Goal: Task Accomplishment & Management: Manage account settings

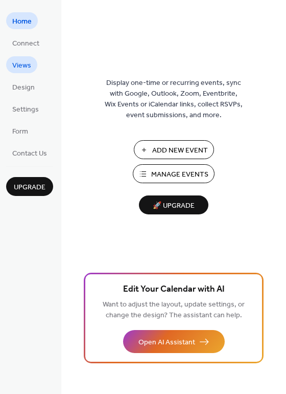
click at [24, 62] on span "Views" at bounding box center [21, 65] width 19 height 11
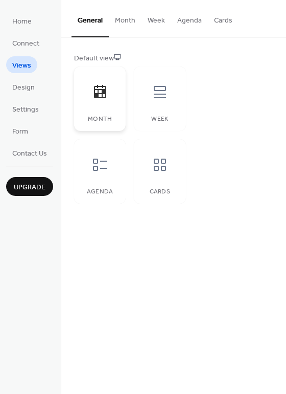
click at [102, 112] on div "Month" at bounding box center [100, 98] width 52 height 64
click at [96, 97] on icon at bounding box center [100, 91] width 12 height 13
click at [39, 184] on span "Upgrade" at bounding box center [30, 187] width 32 height 11
click at [194, 22] on button "Agenda" at bounding box center [189, 18] width 37 height 36
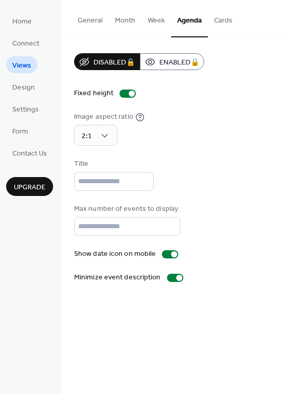
click at [221, 20] on button "Cards" at bounding box center [223, 18] width 31 height 36
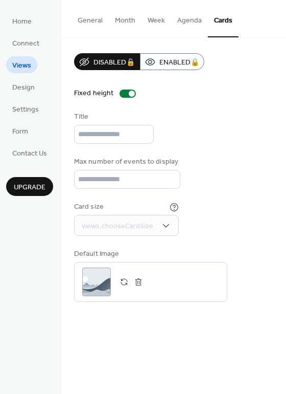
click at [159, 17] on button "Week" at bounding box center [157, 18] width 30 height 36
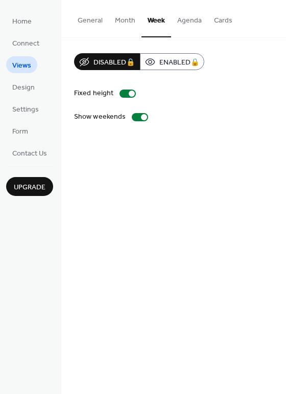
click at [136, 17] on button "Month" at bounding box center [125, 18] width 33 height 36
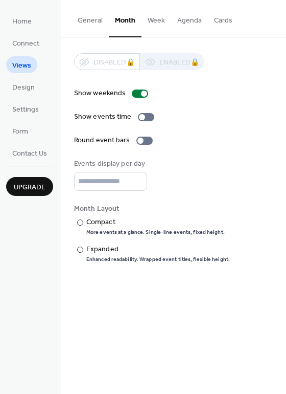
click at [68, 16] on div "General Month Week Agenda Cards" at bounding box center [173, 19] width 225 height 38
click at [84, 19] on button "General" at bounding box center [90, 18] width 37 height 36
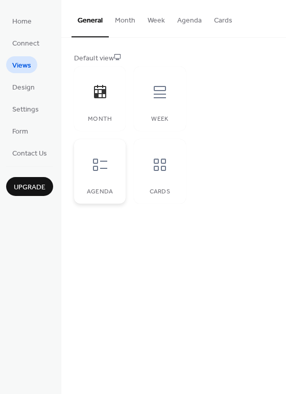
click at [88, 184] on div "Agenda" at bounding box center [100, 171] width 52 height 64
click at [106, 182] on div "Agenda" at bounding box center [100, 171] width 52 height 64
click at [103, 118] on div "Month" at bounding box center [99, 119] width 31 height 7
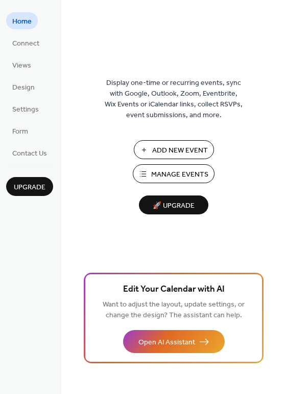
click at [177, 172] on span "Manage Events" at bounding box center [179, 174] width 57 height 11
click at [20, 67] on span "Views" at bounding box center [21, 65] width 19 height 11
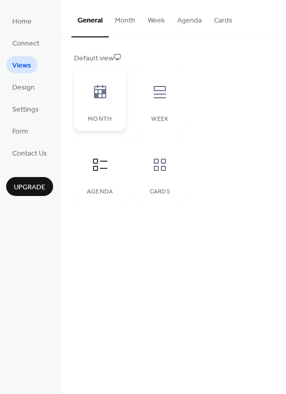
click at [101, 98] on icon at bounding box center [100, 91] width 12 height 13
click at [22, 187] on span "Upgrade" at bounding box center [30, 187] width 32 height 11
click at [25, 17] on span "Home" at bounding box center [21, 21] width 19 height 11
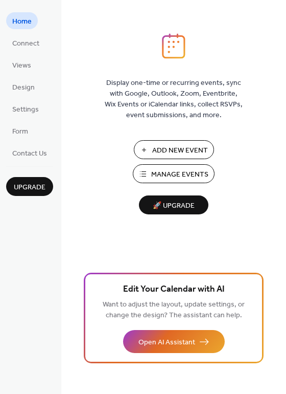
click at [183, 178] on span "Manage Events" at bounding box center [179, 174] width 57 height 11
click at [170, 171] on span "Manage Events" at bounding box center [179, 174] width 57 height 11
click at [182, 172] on span "Manage Events" at bounding box center [179, 174] width 57 height 11
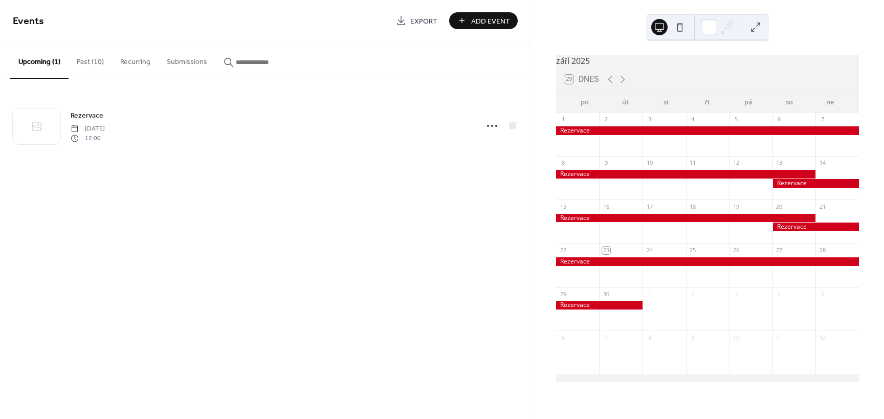
click at [104, 63] on button "Past (10)" at bounding box center [90, 59] width 43 height 36
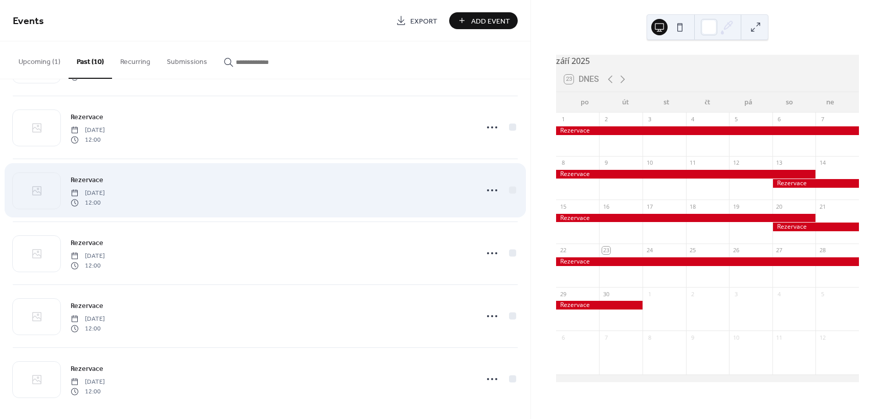
scroll to position [320, 0]
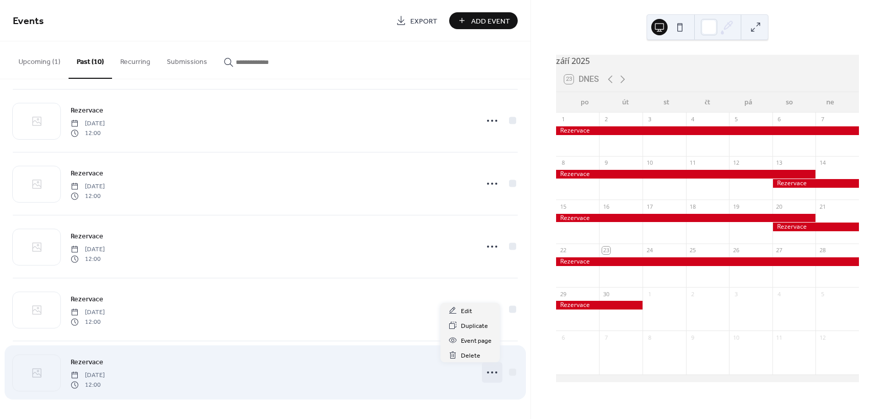
click at [490, 372] on icon at bounding box center [492, 372] width 16 height 16
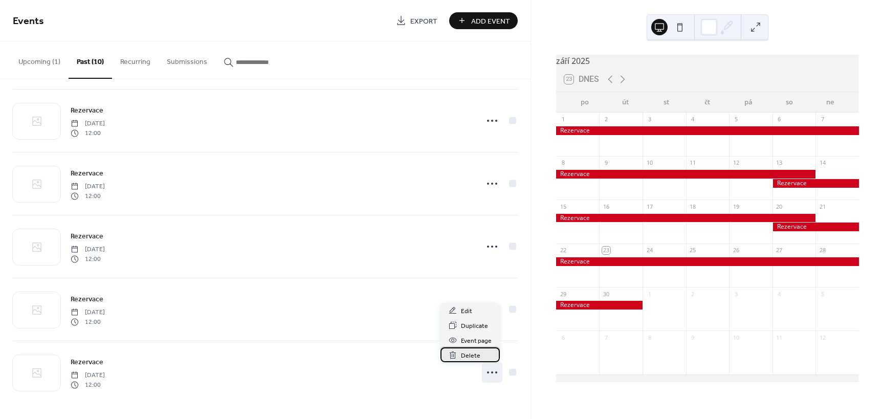
click at [471, 358] on span "Delete" at bounding box center [470, 355] width 19 height 11
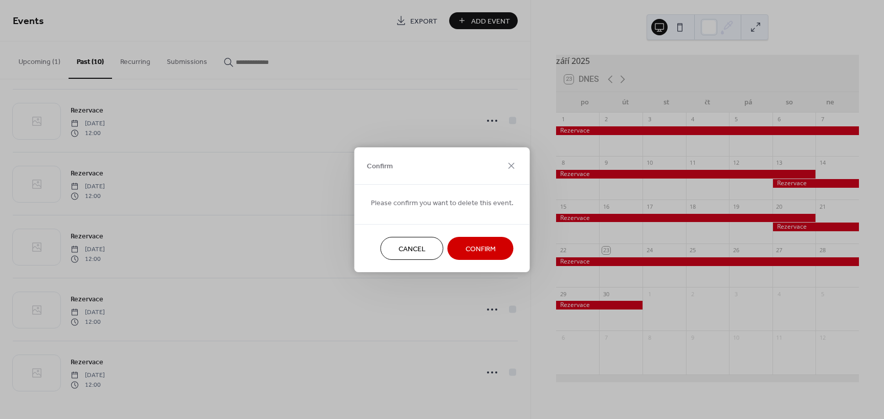
click at [479, 245] on span "Confirm" at bounding box center [480, 248] width 30 height 11
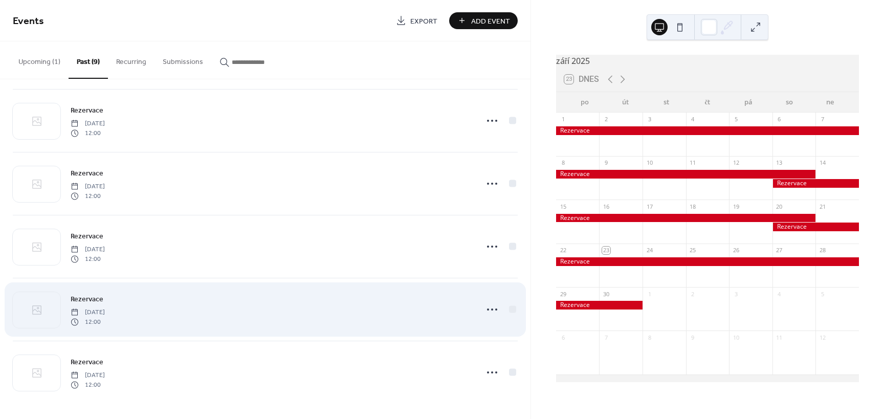
scroll to position [257, 0]
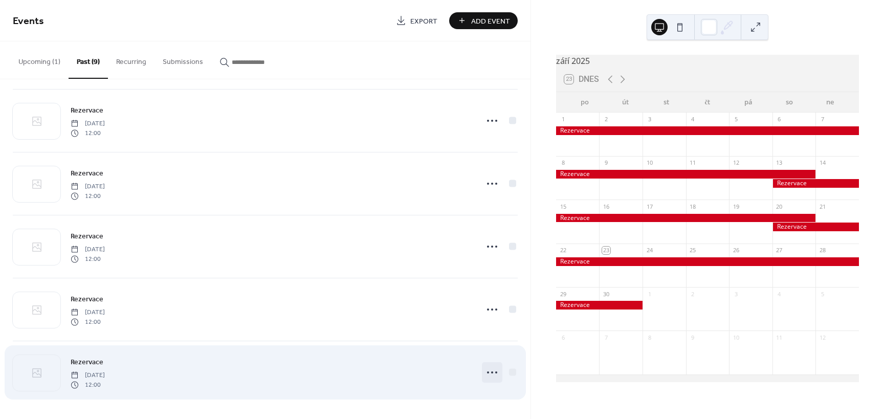
click at [492, 372] on icon at bounding box center [492, 372] width 16 height 16
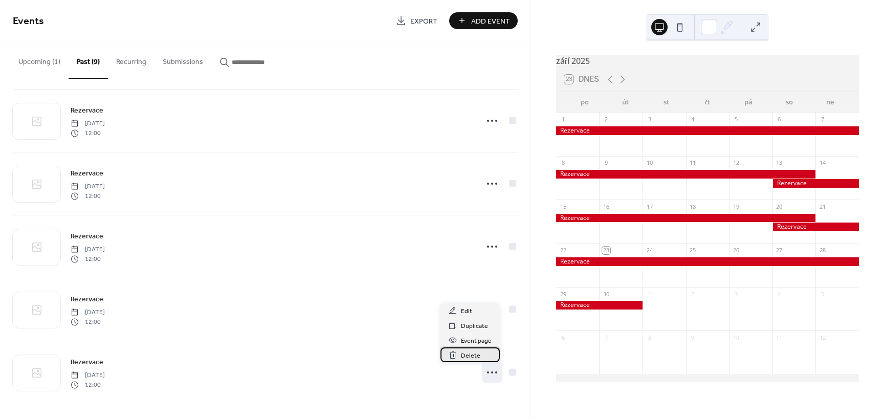
click at [468, 354] on span "Delete" at bounding box center [470, 355] width 19 height 11
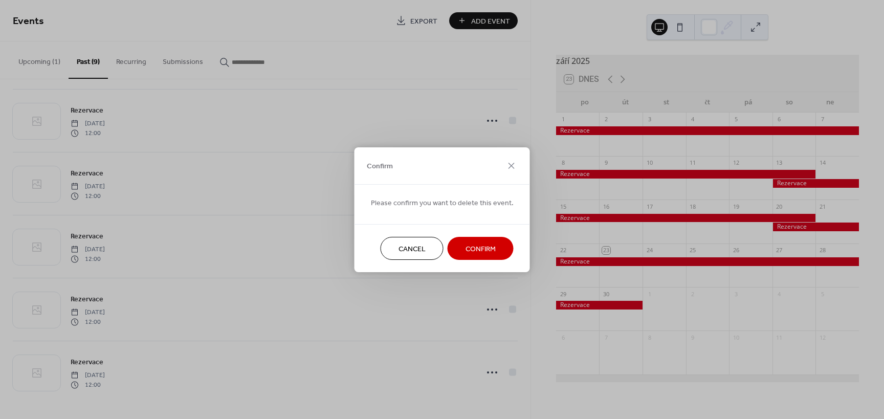
click at [486, 243] on span "Confirm" at bounding box center [480, 248] width 30 height 11
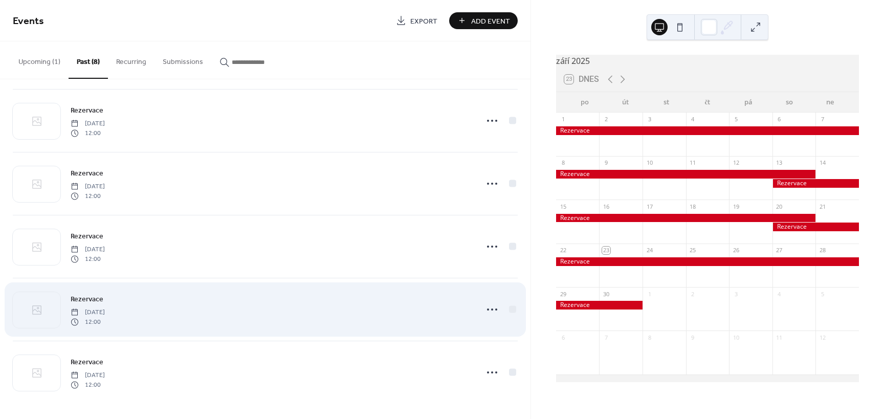
scroll to position [194, 0]
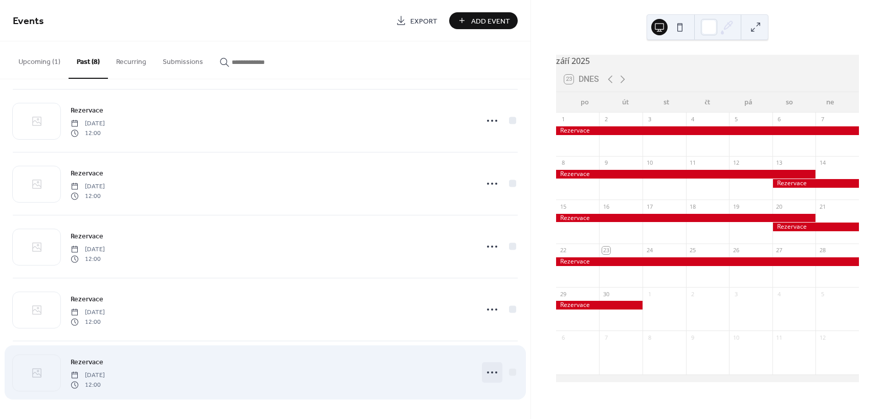
click at [487, 372] on circle at bounding box center [488, 372] width 2 height 2
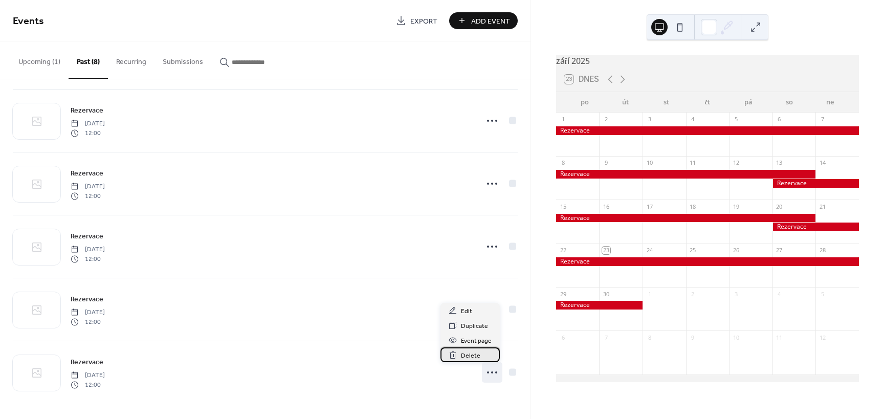
click at [473, 355] on span "Delete" at bounding box center [470, 355] width 19 height 11
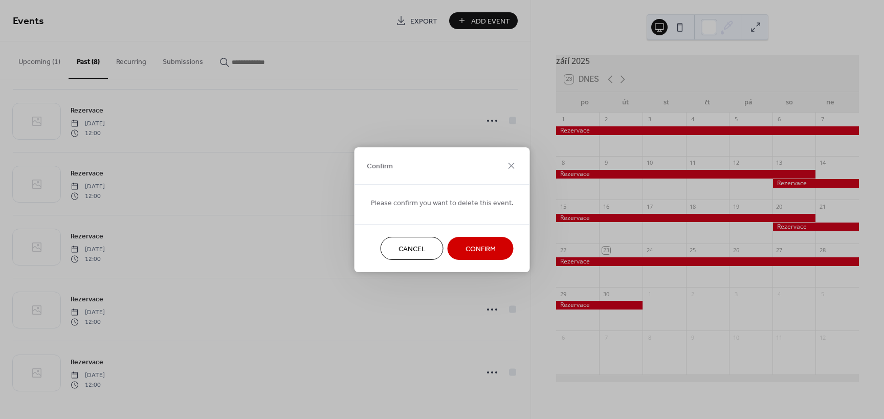
click at [474, 250] on span "Confirm" at bounding box center [480, 248] width 30 height 11
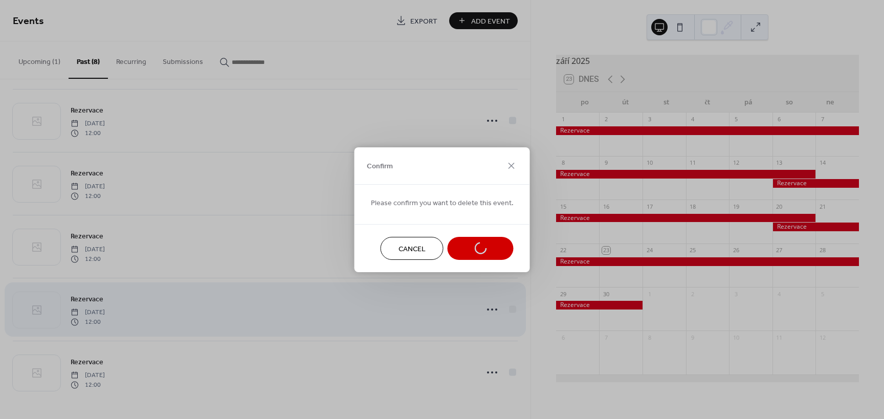
scroll to position [131, 0]
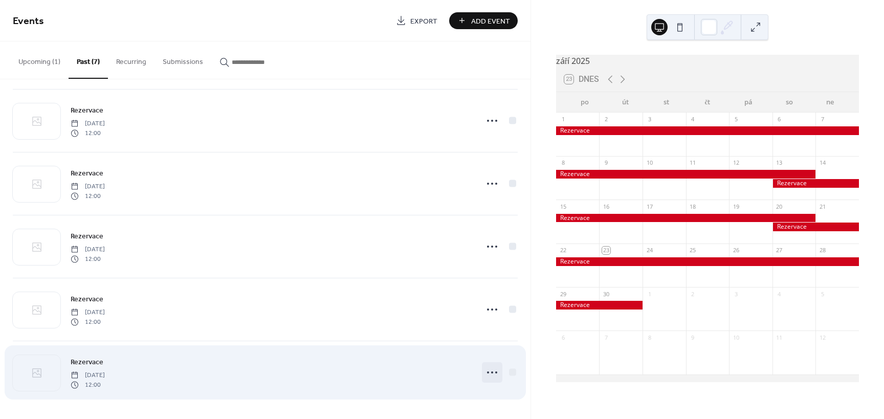
click at [492, 370] on icon at bounding box center [492, 372] width 16 height 16
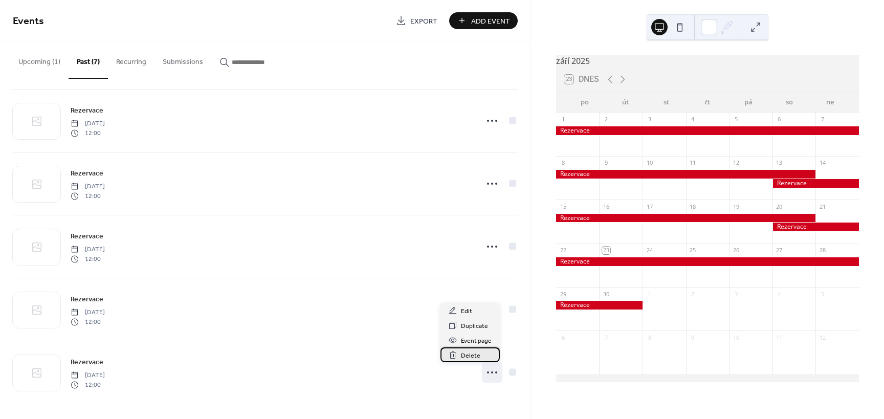
click at [475, 354] on span "Delete" at bounding box center [470, 355] width 19 height 11
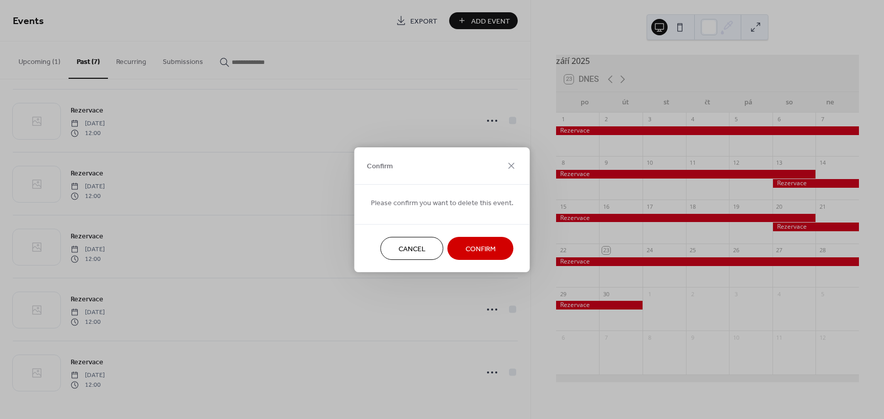
click at [481, 243] on span "Confirm" at bounding box center [480, 248] width 30 height 11
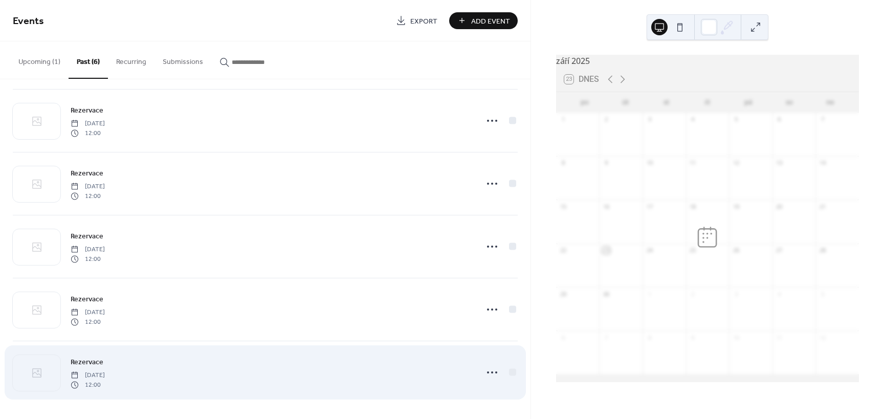
scroll to position [68, 0]
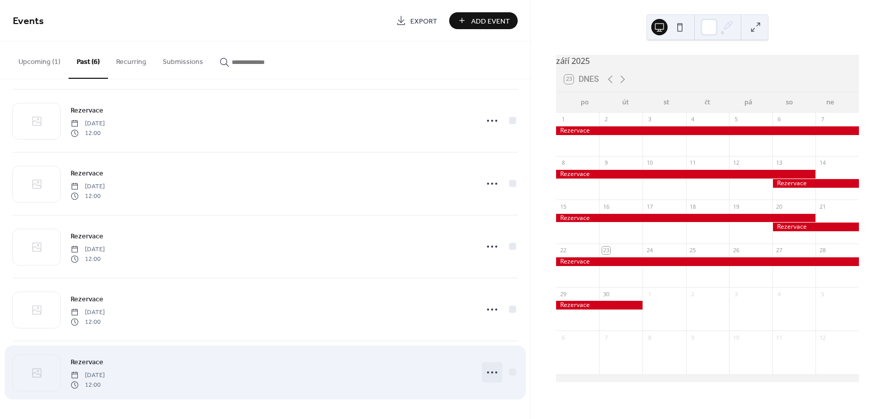
click at [490, 372] on icon at bounding box center [492, 372] width 16 height 16
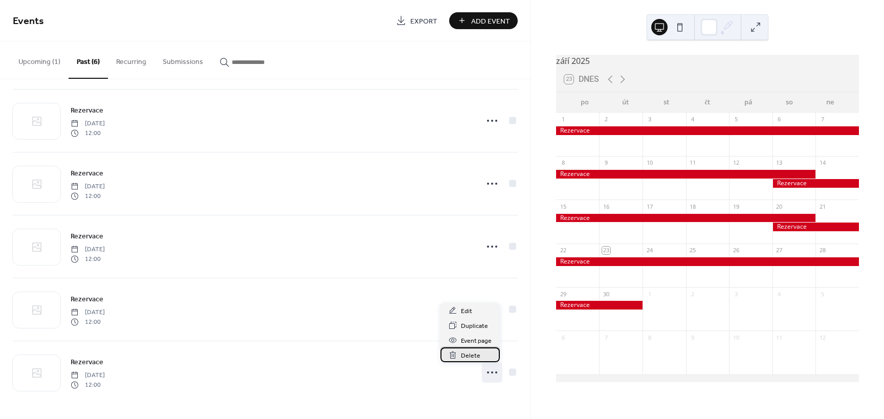
click at [473, 354] on span "Delete" at bounding box center [470, 355] width 19 height 11
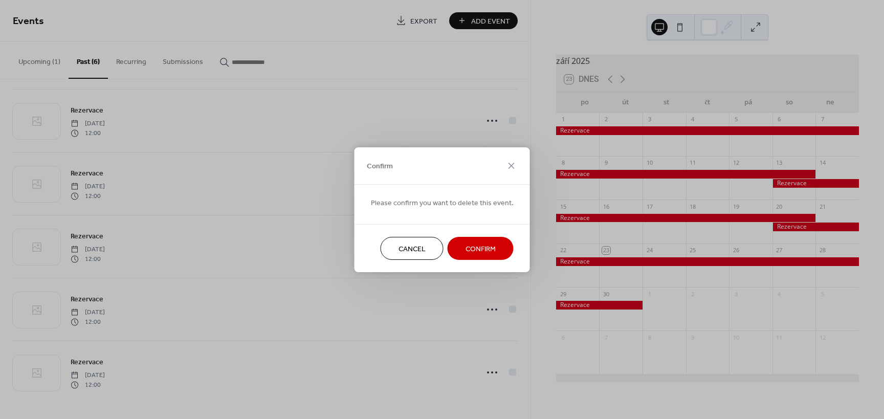
click at [481, 248] on span "Confirm" at bounding box center [480, 248] width 30 height 11
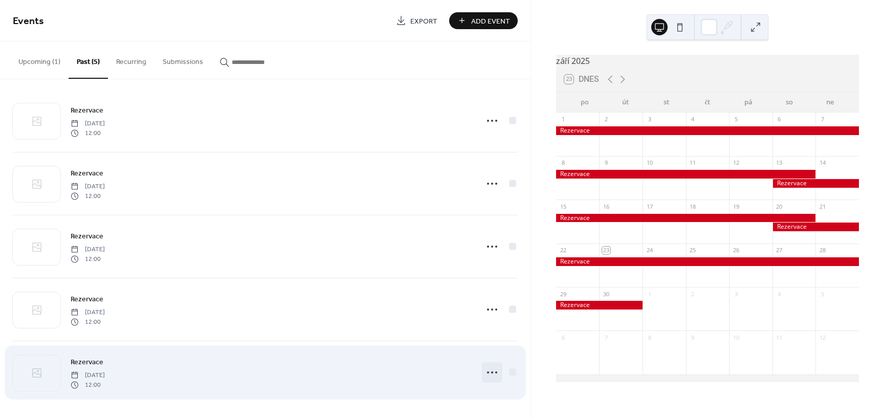
click at [485, 370] on icon at bounding box center [492, 372] width 16 height 16
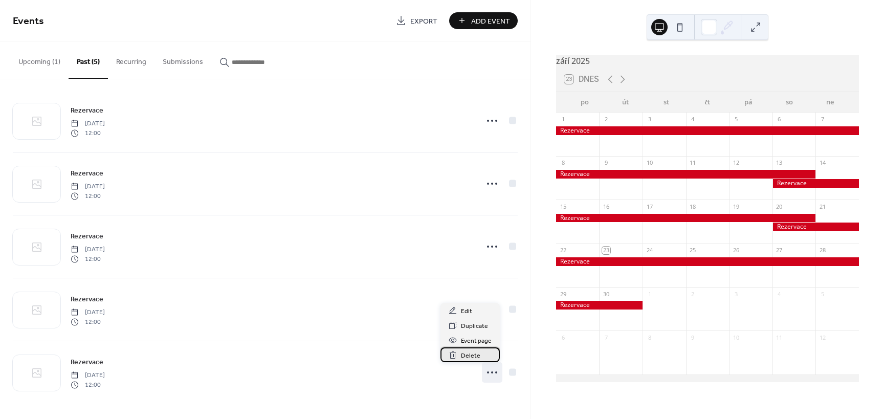
click at [464, 352] on span "Delete" at bounding box center [470, 355] width 19 height 11
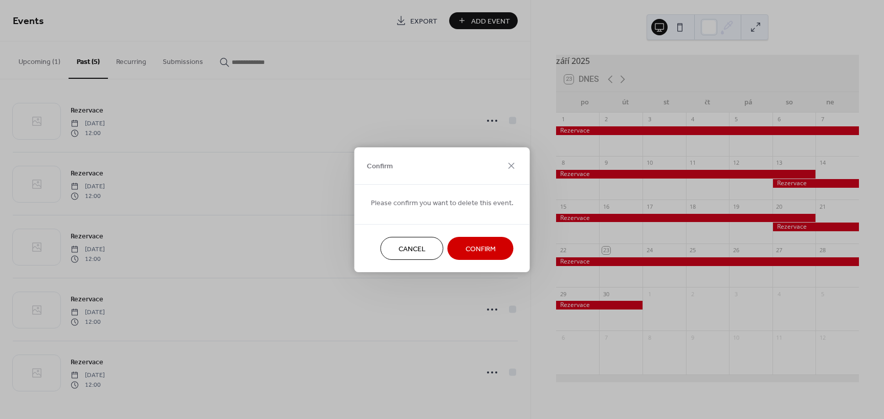
click at [475, 246] on span "Confirm" at bounding box center [480, 248] width 30 height 11
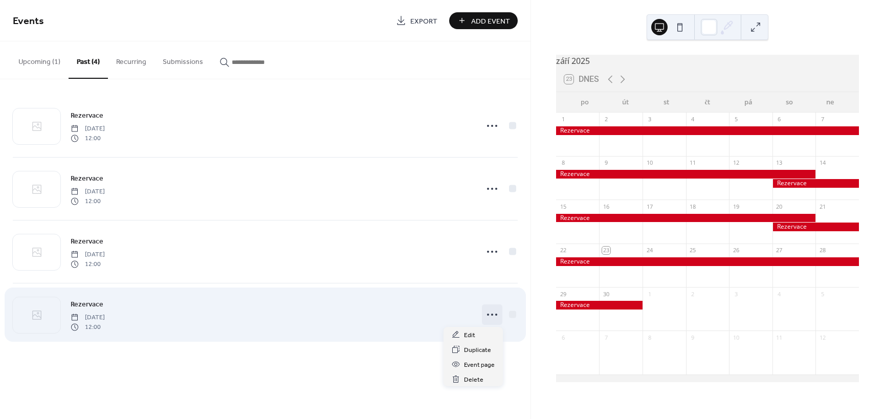
click at [488, 318] on icon at bounding box center [492, 314] width 16 height 16
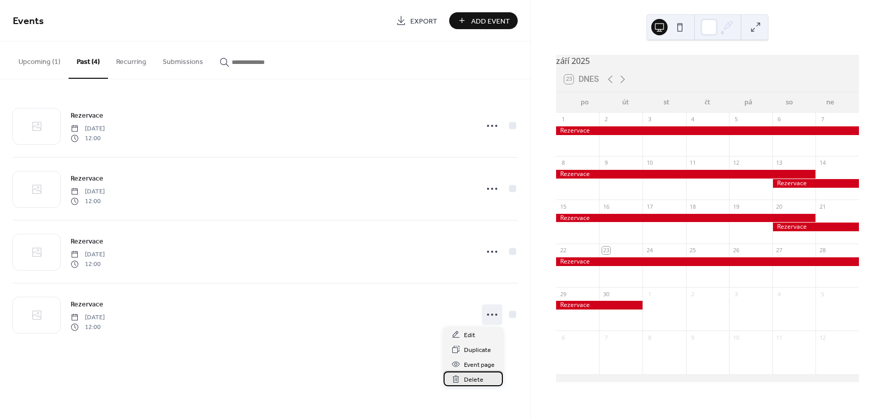
click at [474, 382] on span "Delete" at bounding box center [473, 379] width 19 height 11
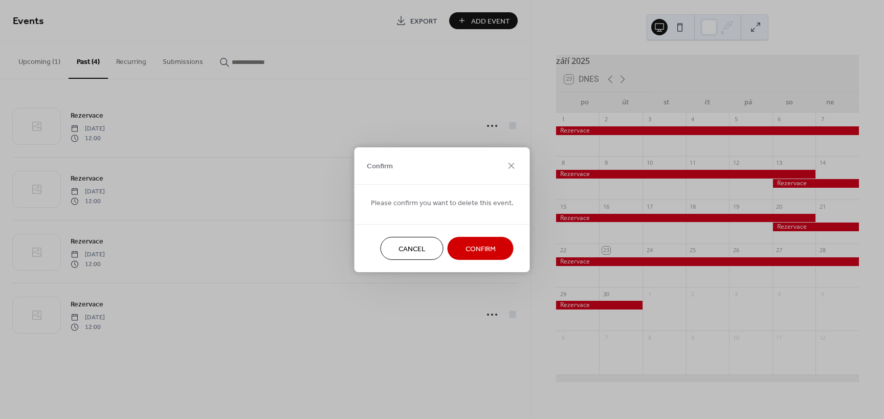
click at [475, 251] on span "Confirm" at bounding box center [480, 248] width 30 height 11
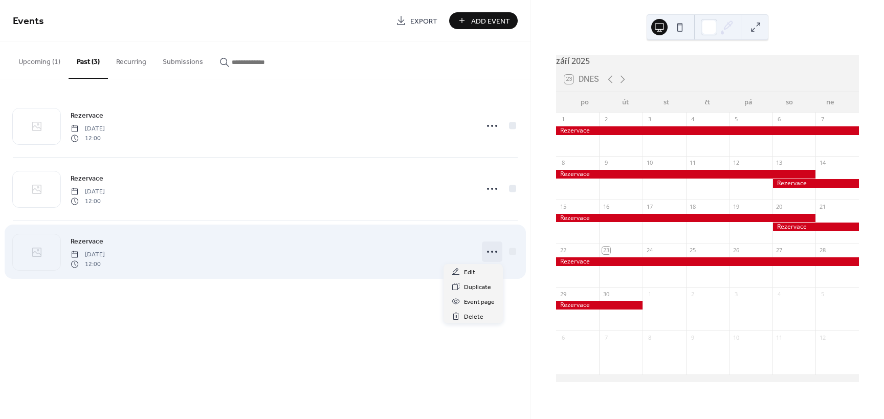
click at [492, 249] on icon at bounding box center [492, 251] width 16 height 16
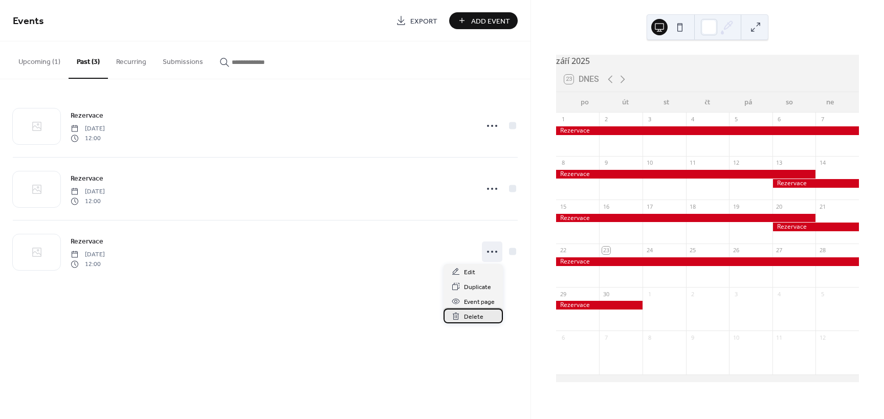
click at [474, 319] on span "Delete" at bounding box center [473, 317] width 19 height 11
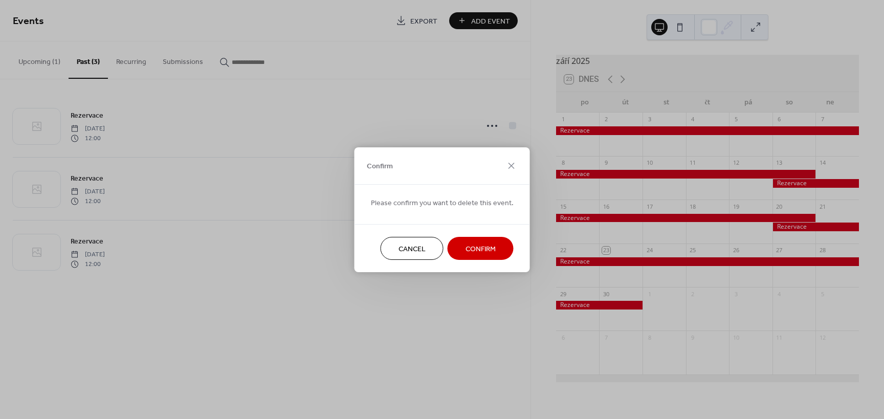
click at [477, 246] on span "Confirm" at bounding box center [480, 248] width 30 height 11
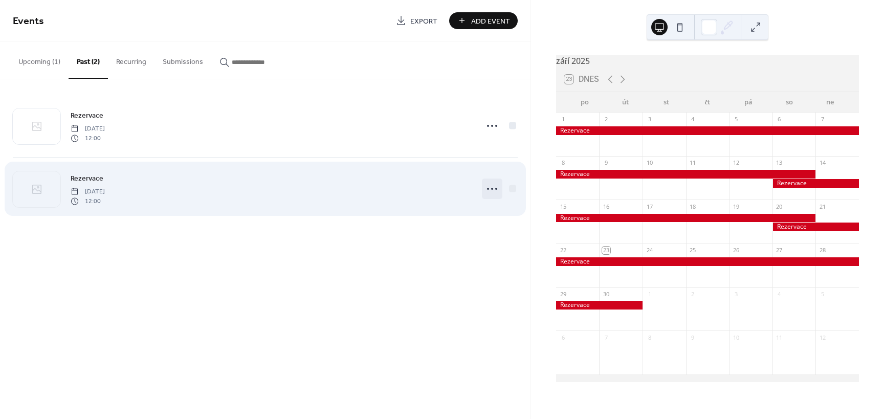
click at [493, 188] on circle at bounding box center [492, 189] width 2 height 2
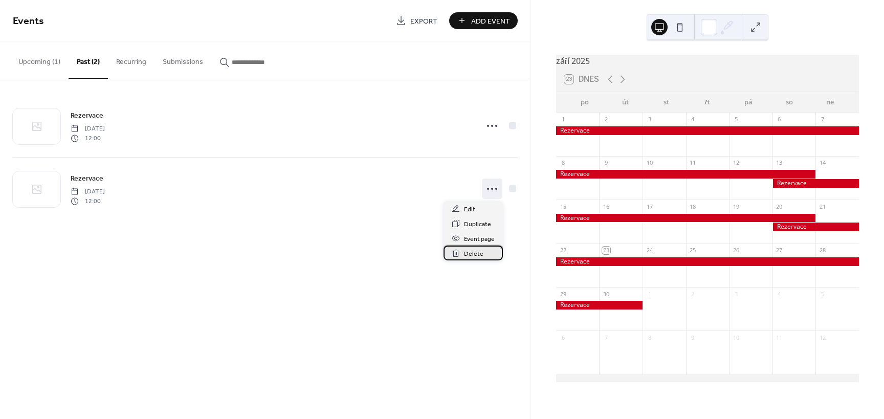
click at [488, 252] on div "Delete" at bounding box center [472, 253] width 59 height 15
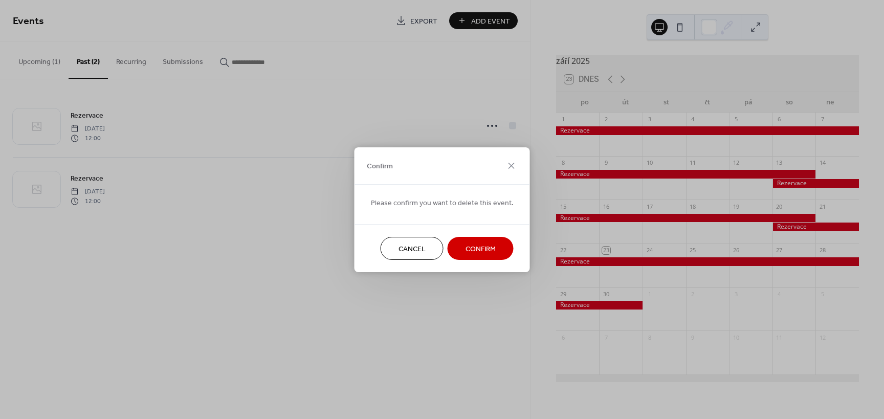
click at [465, 248] on span "Confirm" at bounding box center [480, 248] width 30 height 11
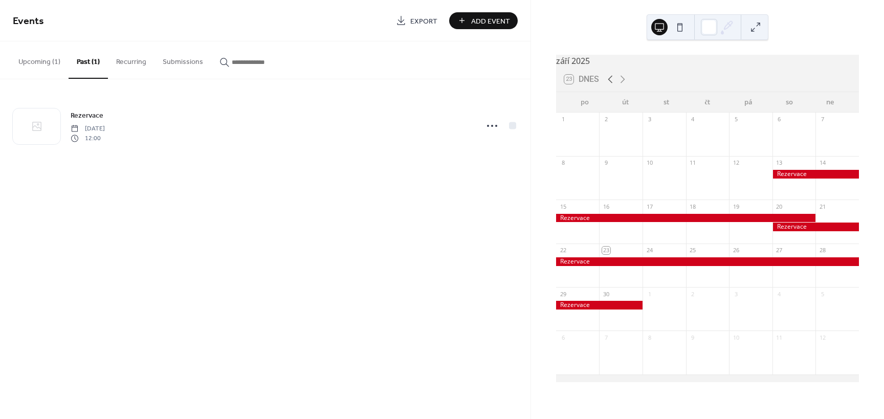
click at [611, 83] on icon at bounding box center [610, 79] width 12 height 12
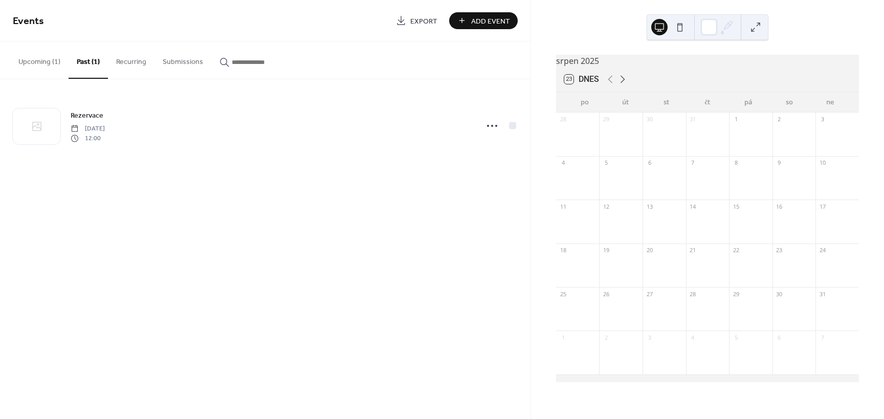
click at [625, 85] on icon at bounding box center [622, 79] width 12 height 12
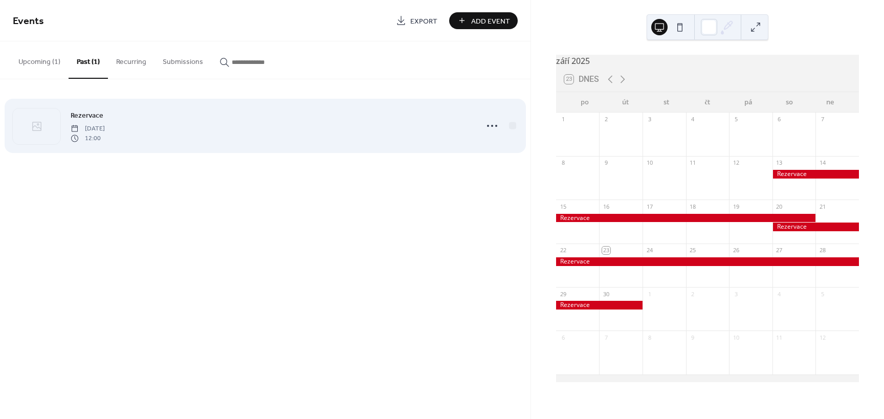
click at [105, 137] on span "12:00" at bounding box center [88, 138] width 34 height 9
click at [491, 125] on icon at bounding box center [492, 126] width 16 height 16
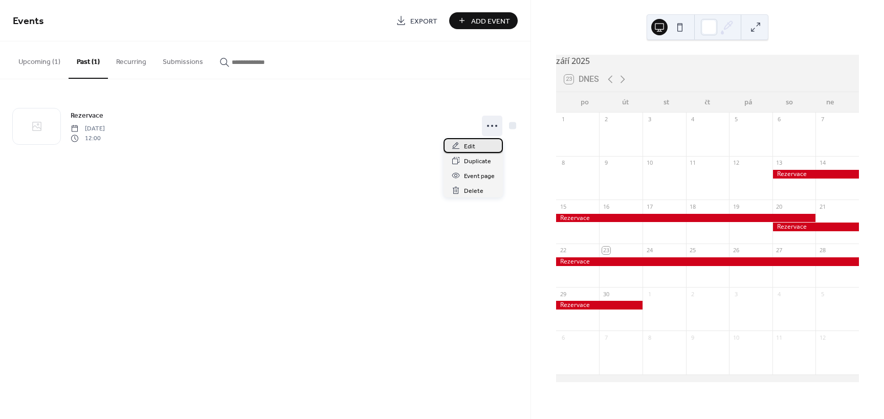
click at [464, 145] on span "Edit" at bounding box center [469, 146] width 11 height 11
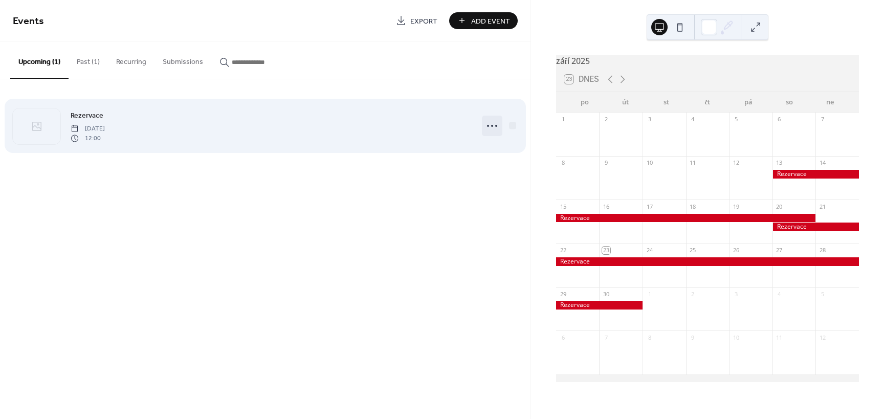
click at [492, 124] on icon at bounding box center [492, 126] width 16 height 16
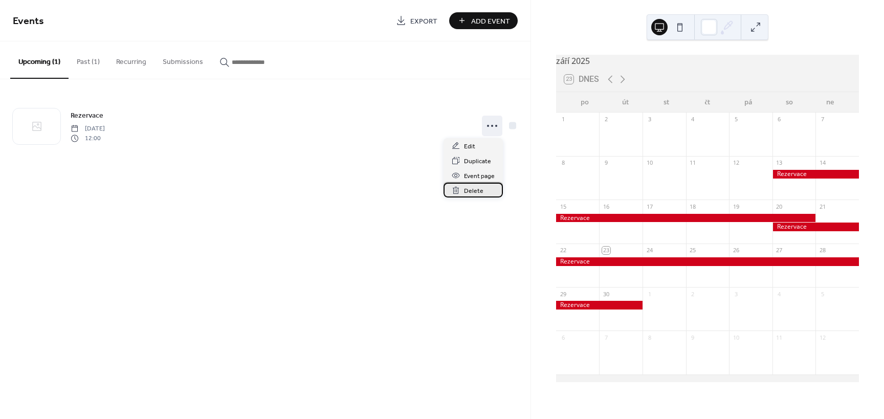
click at [473, 188] on span "Delete" at bounding box center [473, 191] width 19 height 11
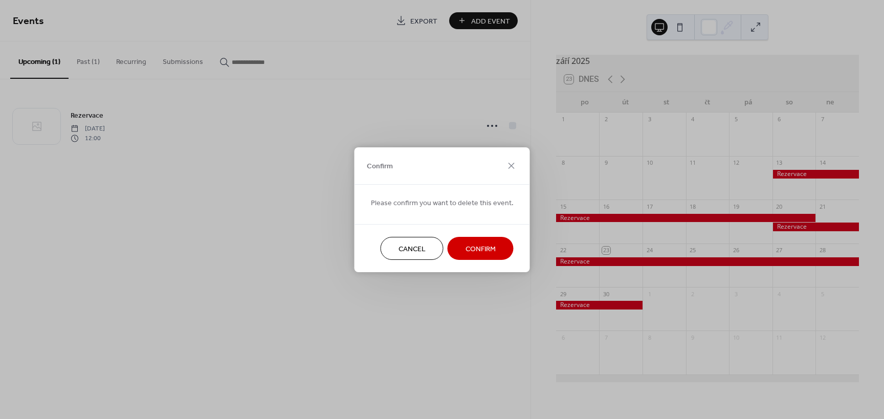
click at [452, 254] on button "Confirm" at bounding box center [481, 248] width 66 height 23
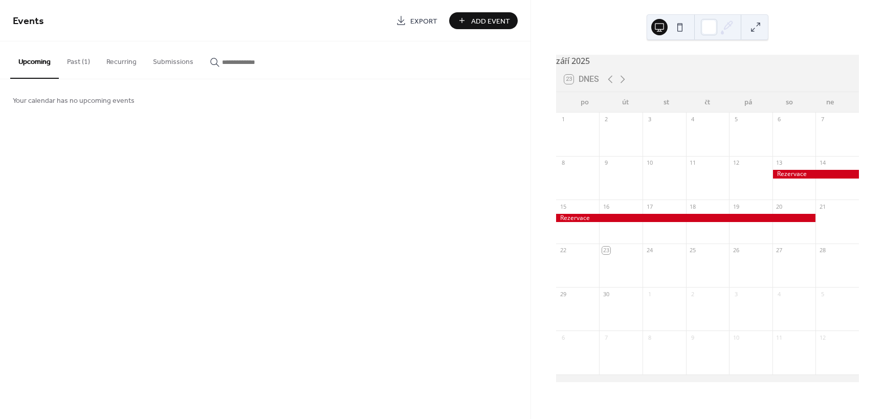
click at [76, 59] on button "Past (1)" at bounding box center [78, 59] width 39 height 36
click at [46, 67] on button "Upcoming" at bounding box center [34, 59] width 49 height 36
click at [80, 63] on button "Past (1)" at bounding box center [78, 59] width 39 height 36
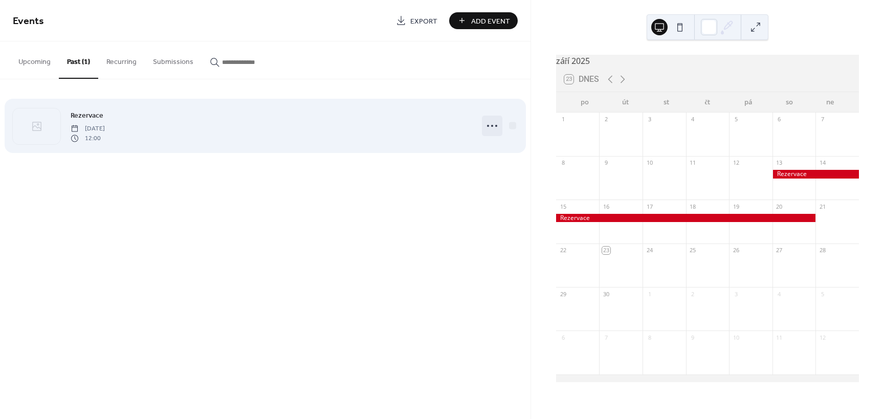
click at [492, 127] on icon at bounding box center [492, 126] width 16 height 16
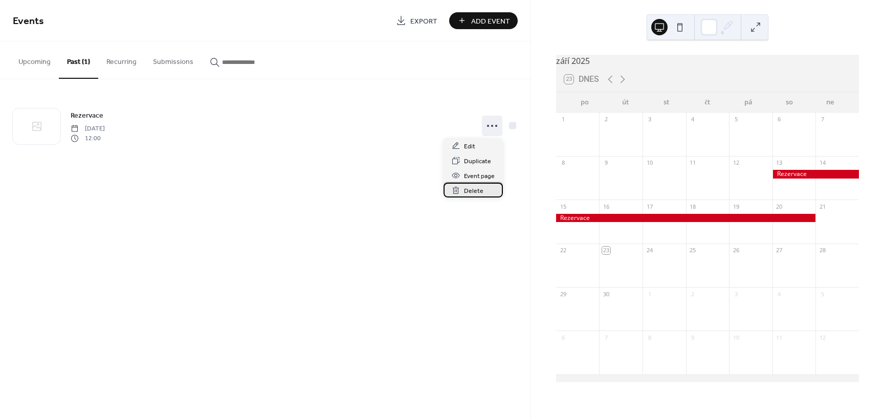
click at [474, 190] on span "Delete" at bounding box center [473, 191] width 19 height 11
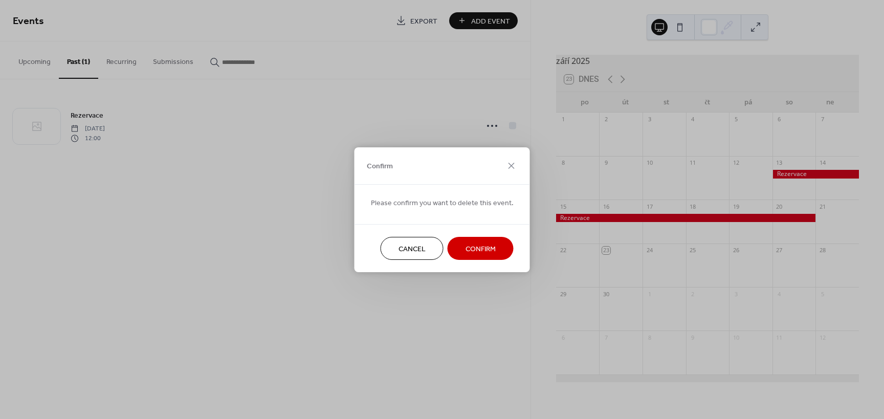
click at [476, 248] on span "Confirm" at bounding box center [480, 248] width 30 height 11
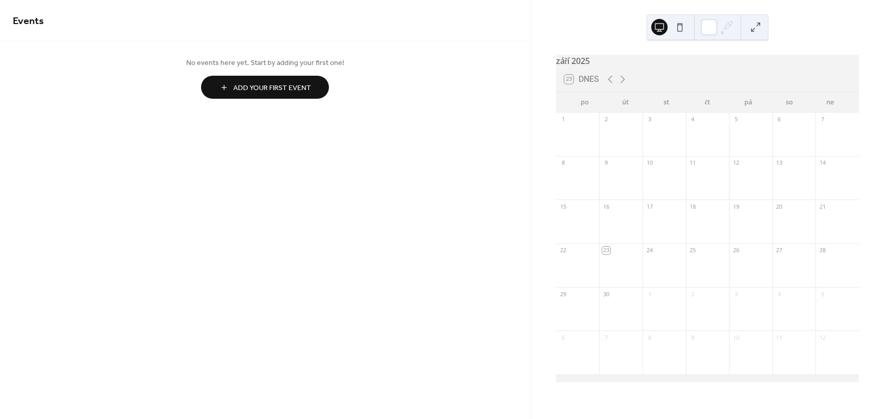
click at [265, 89] on span "Add Your First Event" at bounding box center [272, 88] width 78 height 11
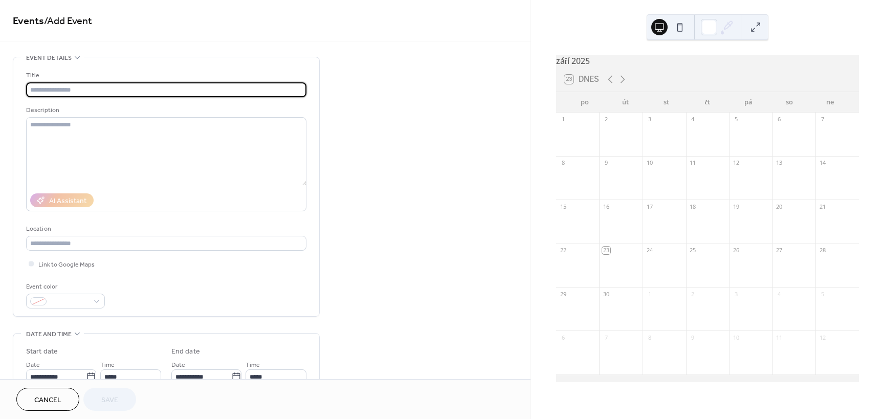
click at [72, 91] on input "text" at bounding box center [166, 89] width 280 height 15
click at [112, 88] on input "text" at bounding box center [166, 89] width 280 height 15
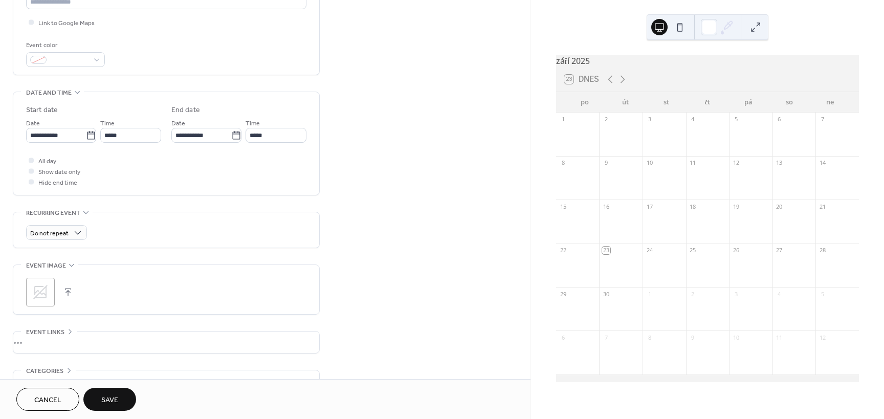
scroll to position [256, 0]
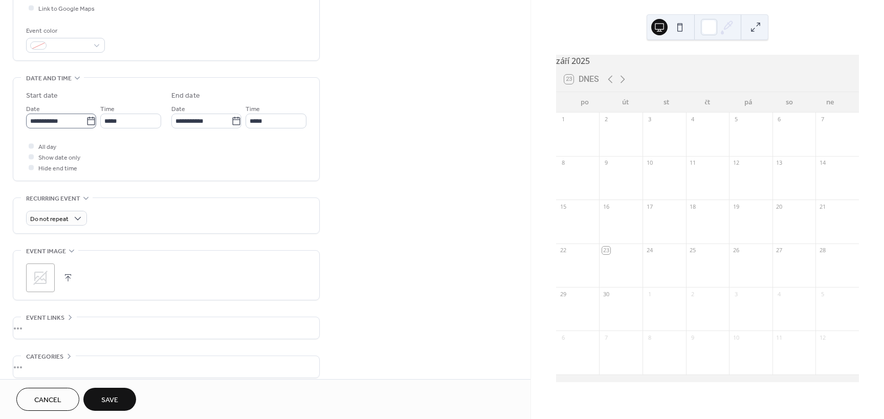
type input "********"
click at [49, 127] on input "**********" at bounding box center [56, 121] width 60 height 15
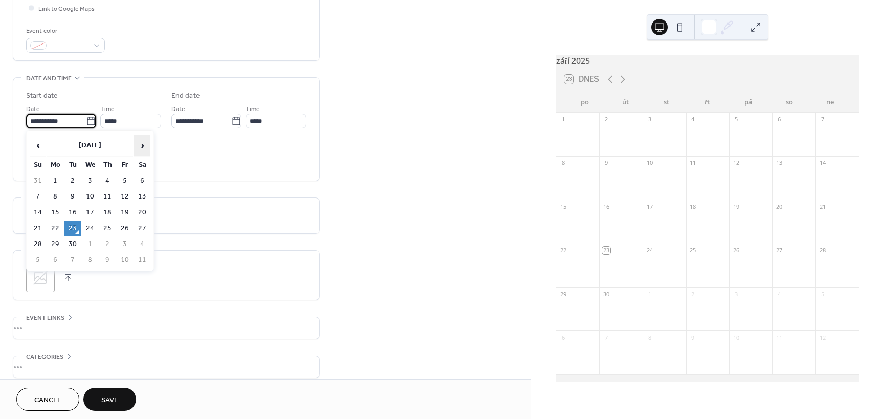
click at [143, 146] on span "›" at bounding box center [142, 145] width 15 height 20
click at [140, 180] on td "4" at bounding box center [142, 180] width 16 height 15
type input "**********"
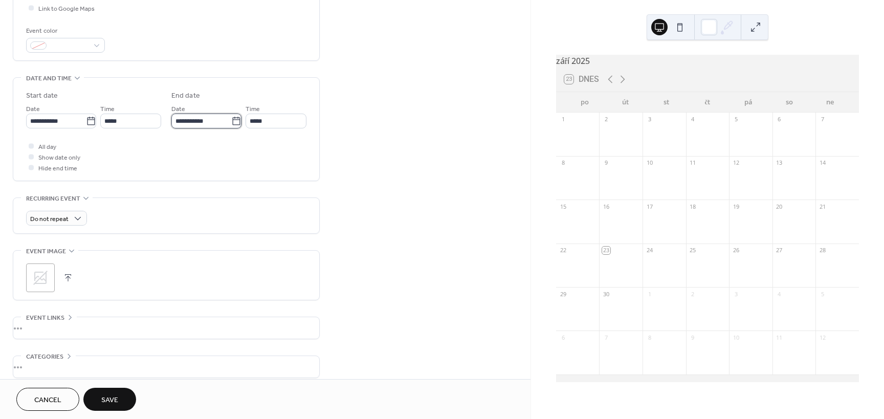
click at [211, 122] on input "**********" at bounding box center [201, 121] width 60 height 15
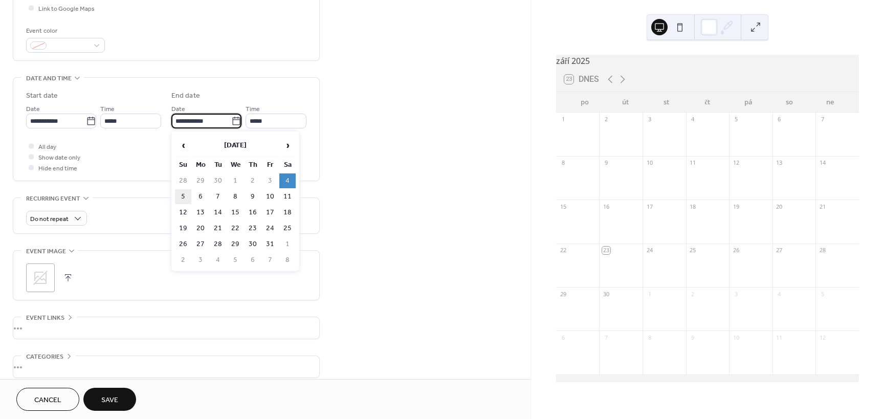
click at [187, 199] on td "5" at bounding box center [183, 196] width 16 height 15
type input "**********"
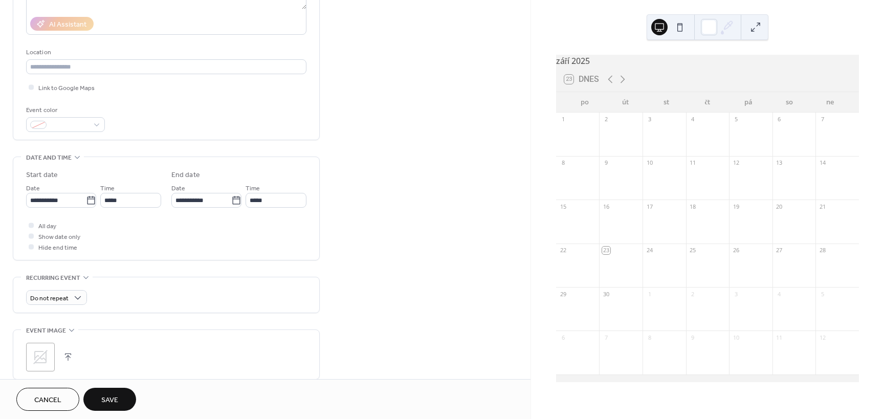
scroll to position [150, 0]
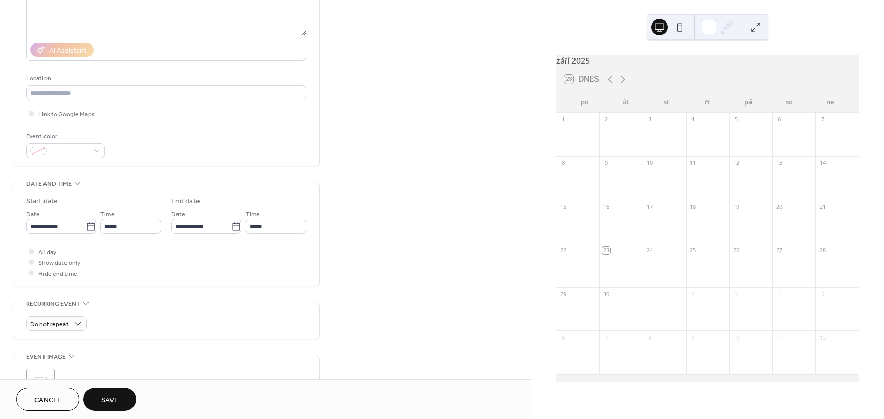
drag, startPoint x: 105, startPoint y: 150, endPoint x: 99, endPoint y: 151, distance: 6.2
click at [105, 150] on div "Event color" at bounding box center [166, 144] width 280 height 27
click at [97, 151] on div at bounding box center [65, 150] width 79 height 15
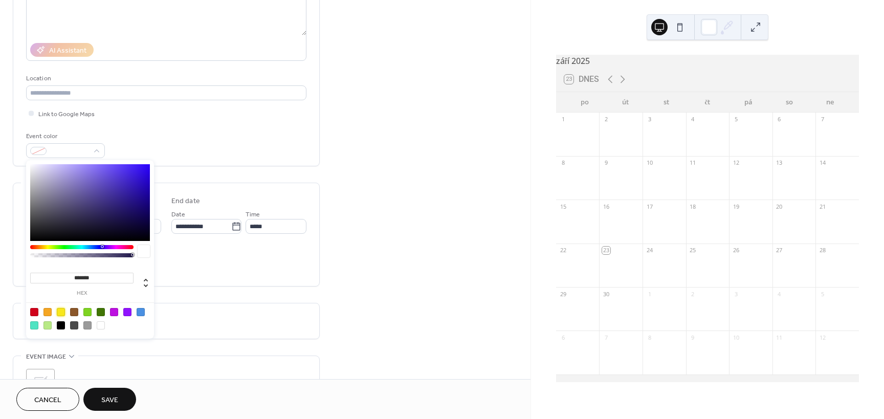
click at [60, 313] on div at bounding box center [61, 312] width 8 height 8
type input "*******"
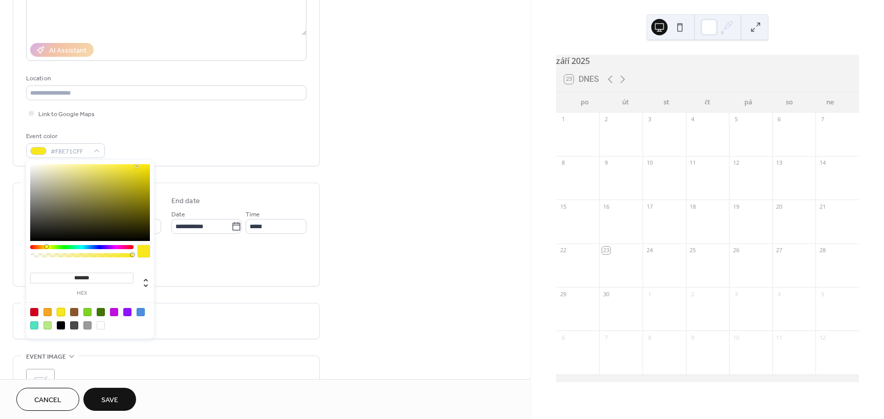
click at [105, 397] on span "Save" at bounding box center [109, 400] width 17 height 11
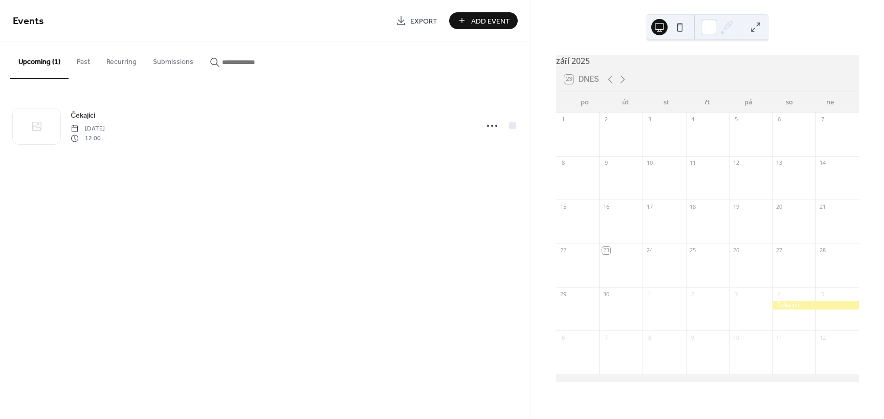
click at [487, 22] on span "Add Event" at bounding box center [490, 21] width 39 height 11
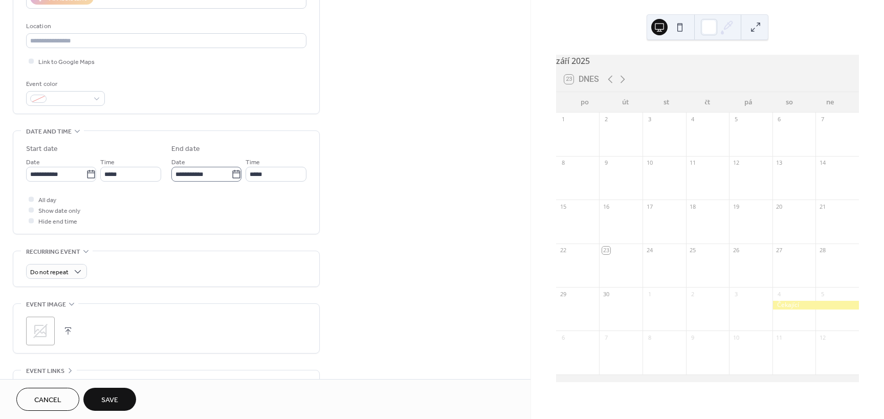
scroll to position [205, 0]
type input "********"
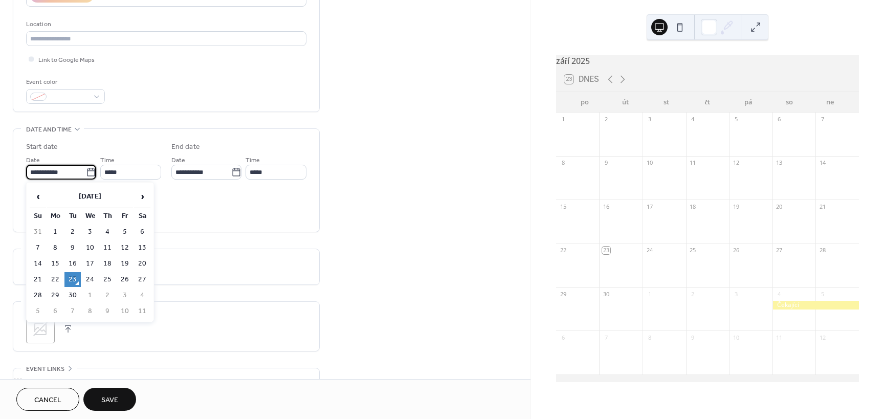
click at [58, 171] on input "**********" at bounding box center [56, 172] width 60 height 15
click at [218, 41] on input "text" at bounding box center [166, 38] width 280 height 15
click at [89, 171] on icon at bounding box center [91, 172] width 10 height 10
click at [86, 171] on input "**********" at bounding box center [56, 172] width 60 height 15
click at [139, 196] on span "›" at bounding box center [142, 196] width 15 height 20
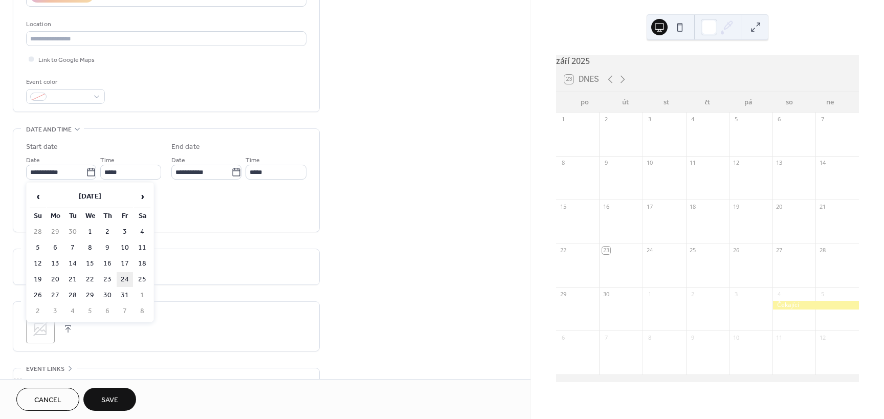
click at [127, 278] on td "24" at bounding box center [125, 279] width 16 height 15
type input "**********"
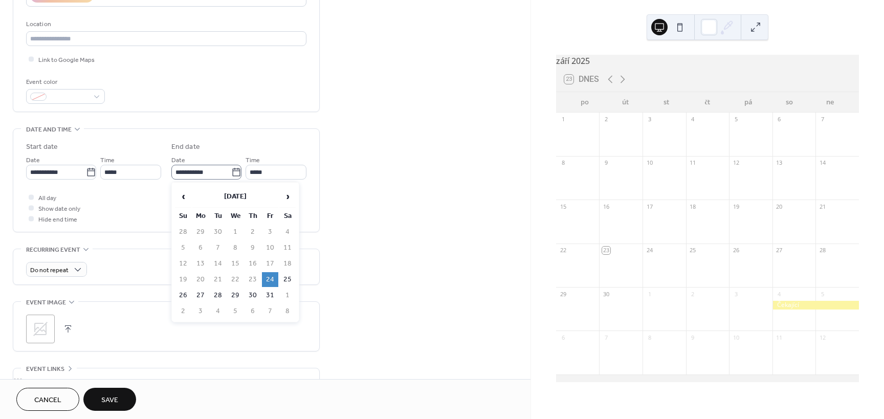
click at [233, 173] on icon at bounding box center [236, 172] width 10 height 10
click at [231, 173] on input "**********" at bounding box center [201, 172] width 60 height 15
click at [186, 297] on td "26" at bounding box center [183, 295] width 16 height 15
type input "**********"
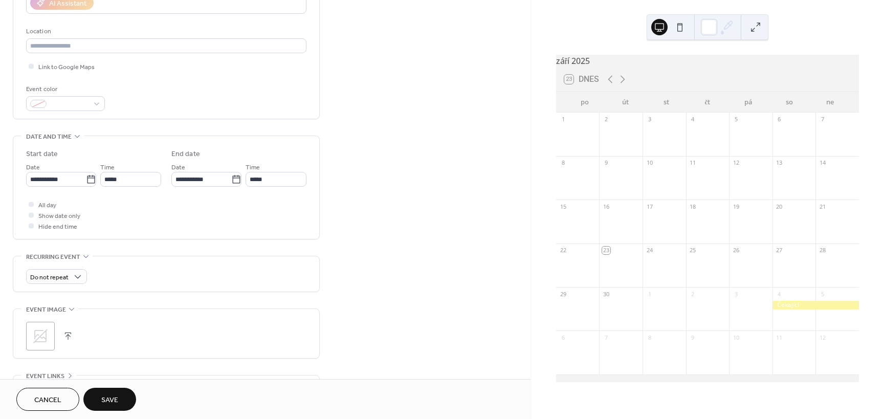
scroll to position [150, 0]
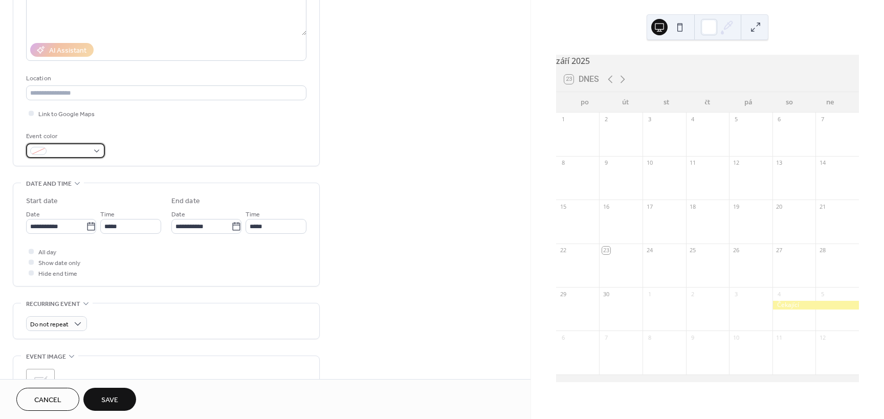
click at [92, 153] on div at bounding box center [65, 150] width 79 height 15
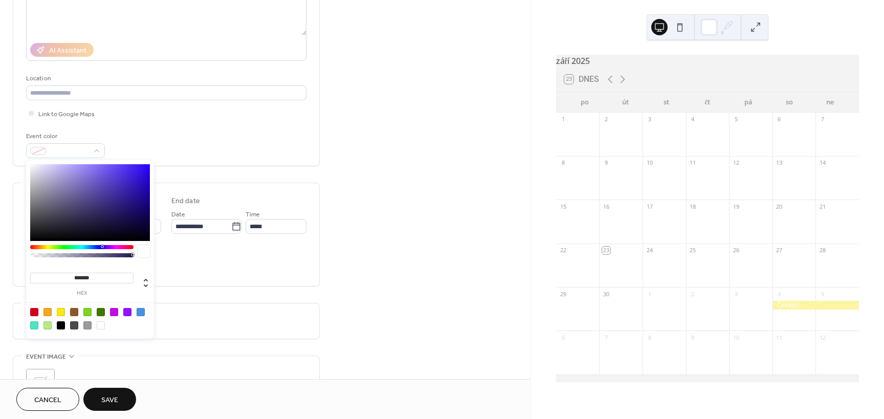
click at [61, 311] on div at bounding box center [61, 312] width 8 height 8
type input "*******"
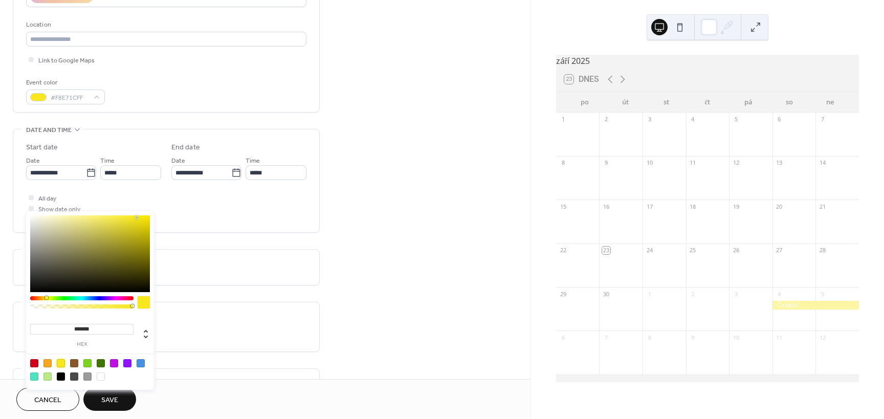
scroll to position [205, 0]
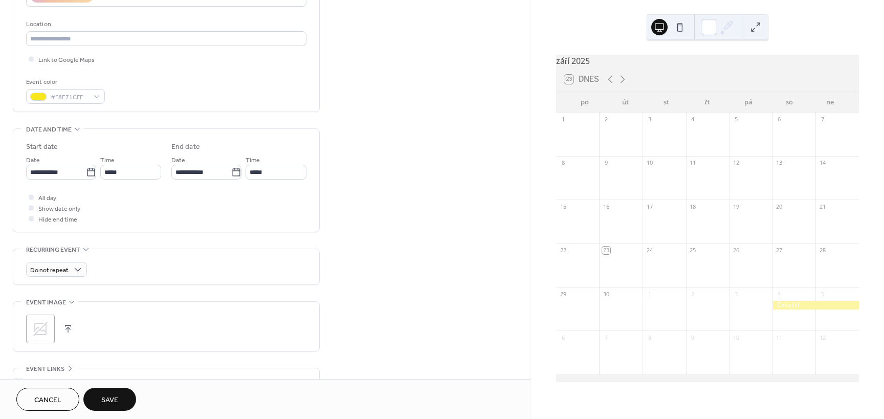
click at [117, 398] on span "Save" at bounding box center [109, 400] width 17 height 11
